Goal: Task Accomplishment & Management: Manage account settings

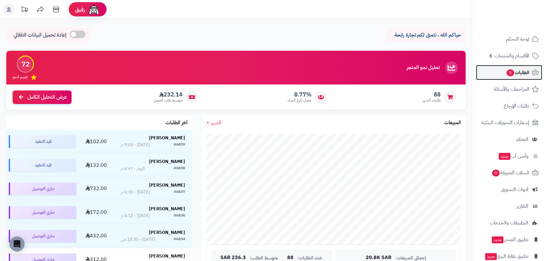
click at [526, 75] on span "الطلبات 5" at bounding box center [517, 72] width 23 height 9
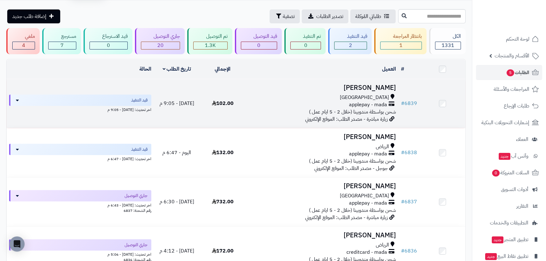
scroll to position [28, 0]
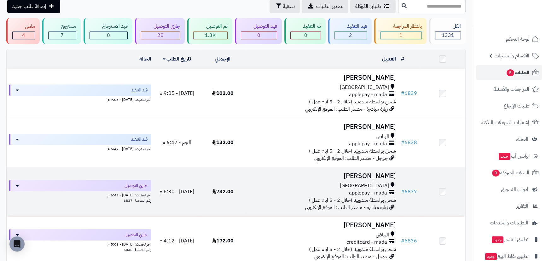
click at [399, 189] on td "# 6837" at bounding box center [409, 191] width 21 height 49
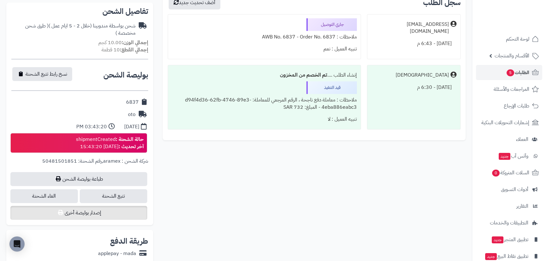
scroll to position [201, 0]
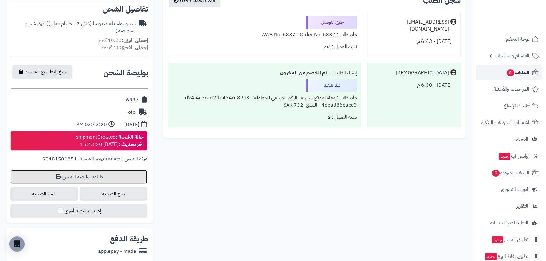
click at [92, 178] on link "طباعة بوليصة الشحن" at bounding box center [78, 177] width 137 height 14
